Goal: Navigation & Orientation: Find specific page/section

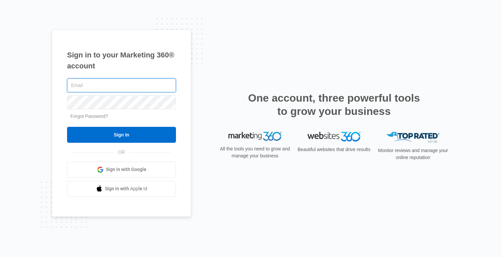
type input "gmbjjsrq@gmail.com"
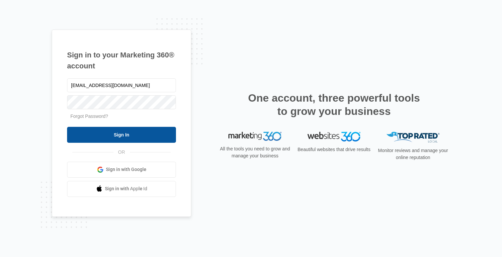
click at [153, 138] on input "Sign In" at bounding box center [121, 135] width 109 height 16
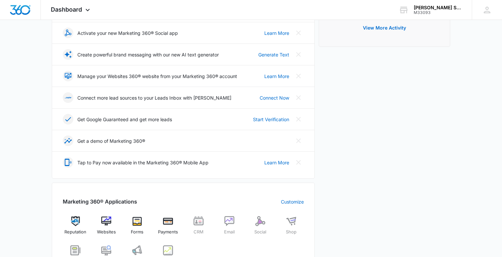
scroll to position [126, 0]
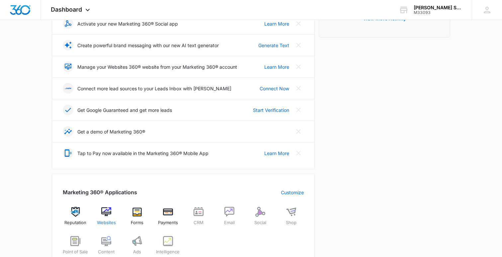
click at [106, 216] on img at bounding box center [106, 212] width 10 height 10
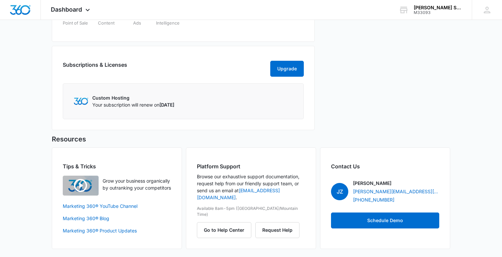
scroll to position [361, 0]
click at [118, 96] on p "Custom Hosting" at bounding box center [133, 97] width 82 height 7
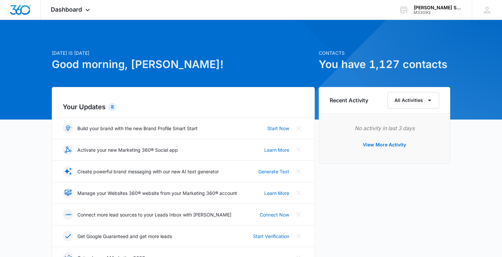
scroll to position [0, 0]
click at [88, 12] on icon at bounding box center [88, 12] width 8 height 8
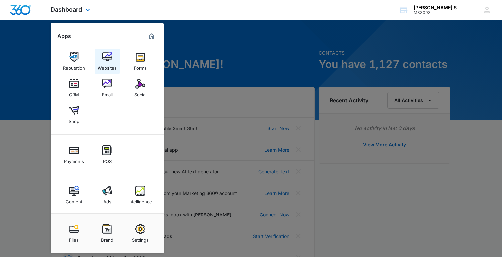
click at [105, 57] on img at bounding box center [107, 57] width 10 height 10
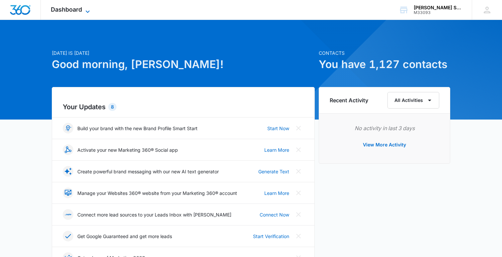
click at [84, 12] on icon at bounding box center [88, 12] width 8 height 8
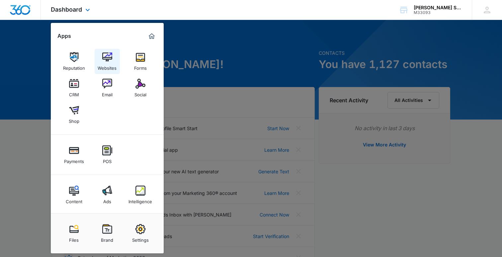
click at [107, 61] on img at bounding box center [107, 57] width 10 height 10
